Goal: Navigation & Orientation: Find specific page/section

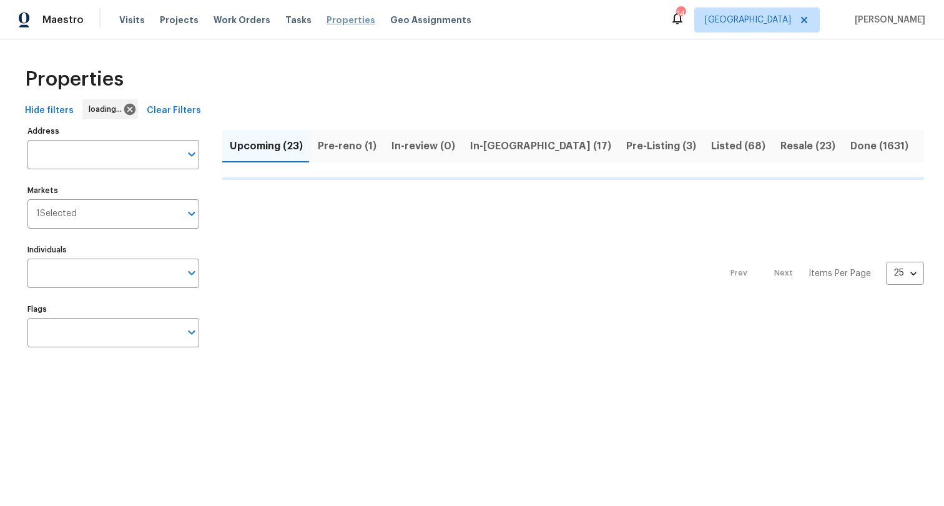
click at [327, 24] on span "Properties" at bounding box center [351, 20] width 49 height 12
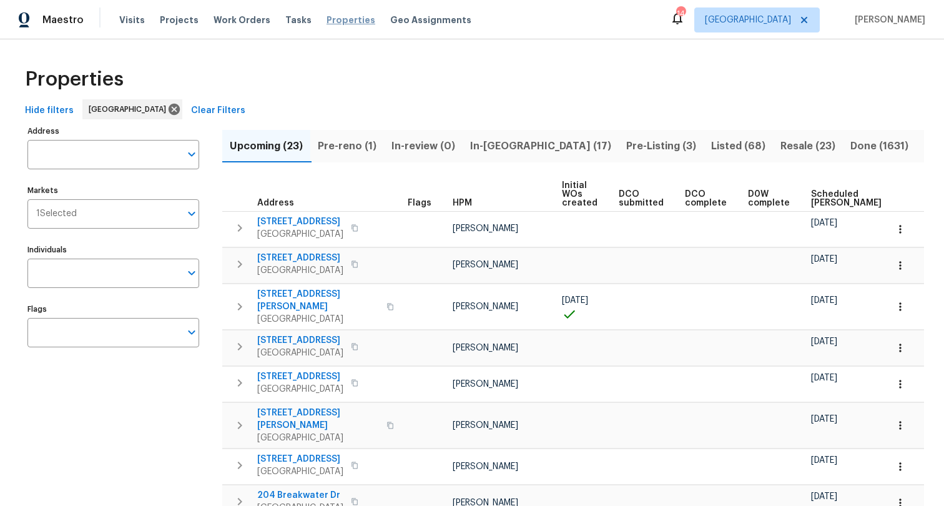
click at [338, 19] on span "Properties" at bounding box center [351, 20] width 49 height 12
click at [351, 139] on span "Pre-reno (1)" at bounding box center [347, 145] width 59 height 17
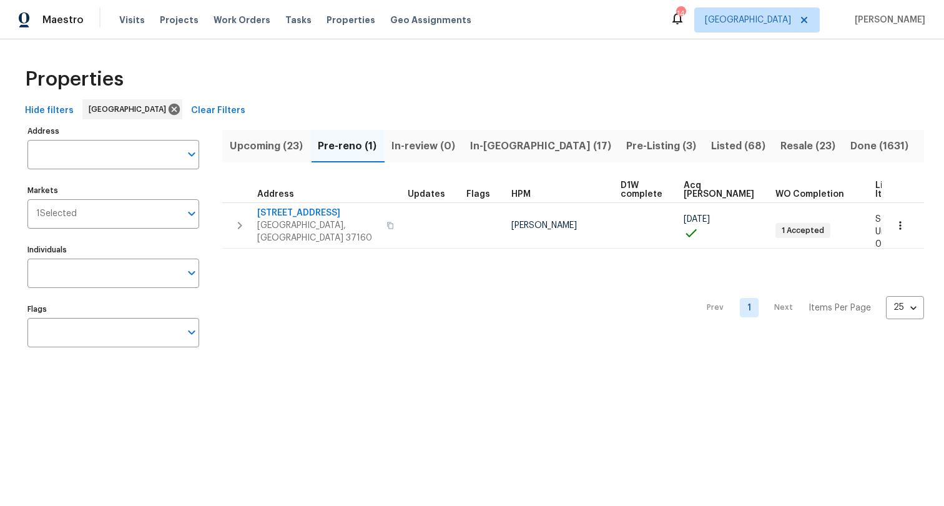
click at [459, 97] on div "Properties" at bounding box center [472, 79] width 904 height 40
click at [257, 139] on span "Upcoming (23)" at bounding box center [266, 145] width 73 height 17
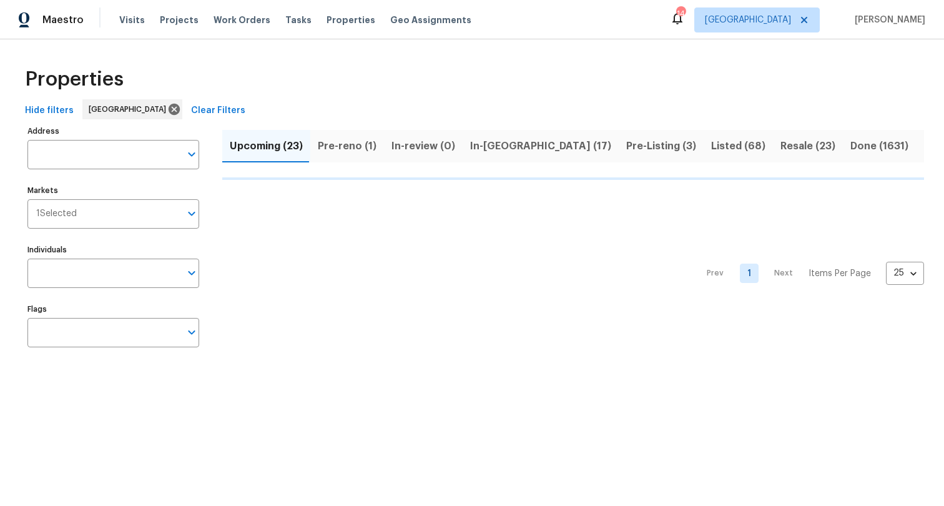
click at [339, 149] on span "Pre-reno (1)" at bounding box center [347, 145] width 59 height 17
